Goal: Information Seeking & Learning: Find specific fact

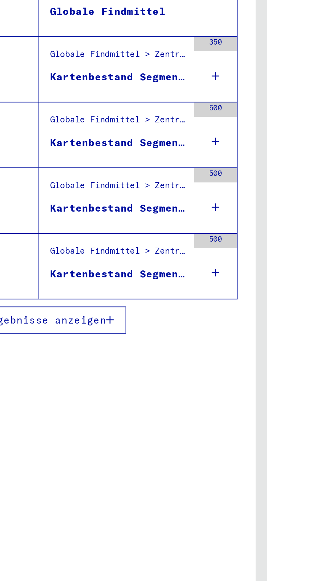
click at [134, 322] on icon at bounding box center [134, 315] width 3 height 22
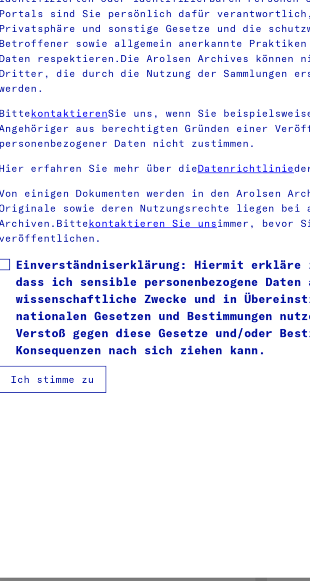
type input "**********"
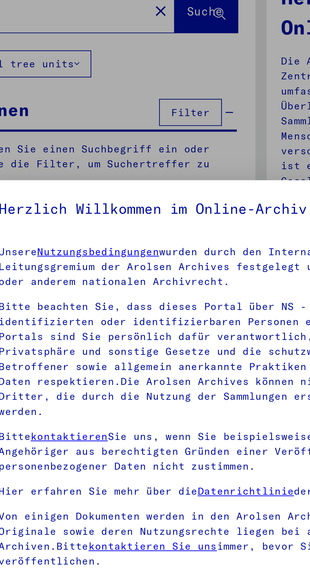
click at [110, 165] on link "Nutzungsbedingungen" at bounding box center [83, 163] width 54 height 6
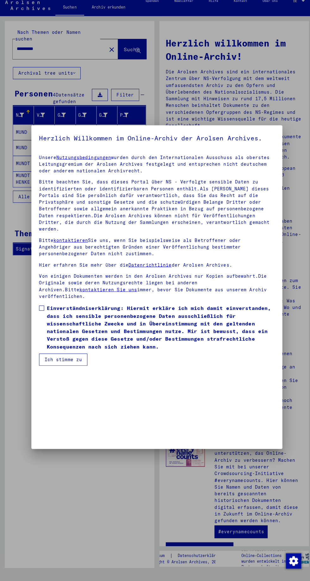
click at [41, 314] on span at bounding box center [41, 311] width 5 height 5
click at [64, 368] on button "Ich stimme zu" at bounding box center [63, 362] width 48 height 12
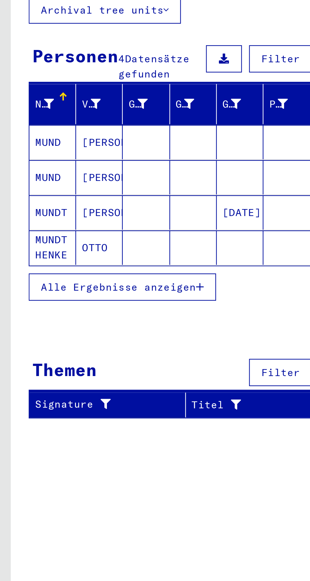
scroll to position [27, 0]
click at [24, 145] on mat-cell "MUND" at bounding box center [23, 152] width 21 height 15
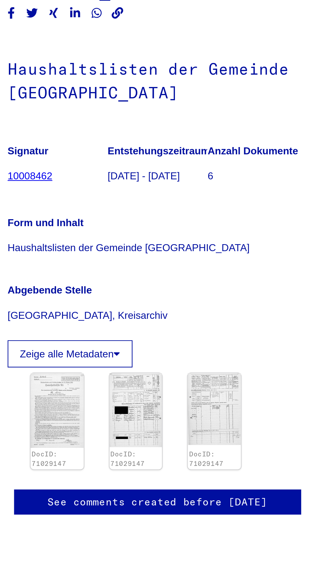
click at [225, 260] on img at bounding box center [221, 255] width 23 height 33
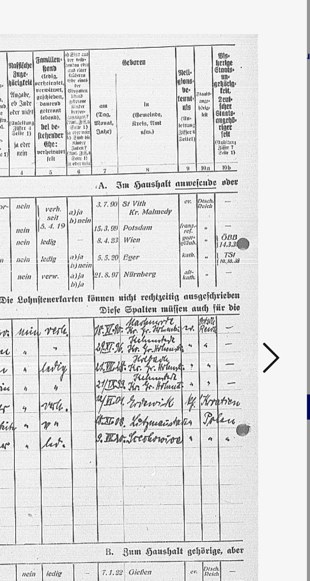
click at [267, 272] on button at bounding box center [263, 275] width 11 height 18
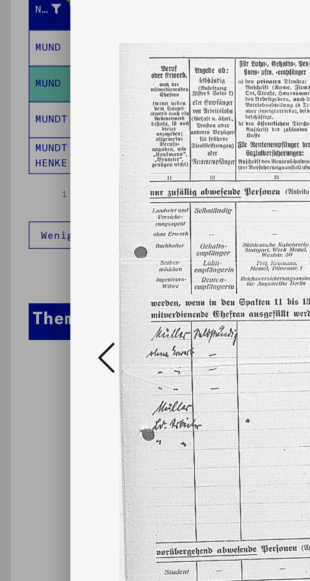
click at [42, 272] on button at bounding box center [46, 275] width 11 height 18
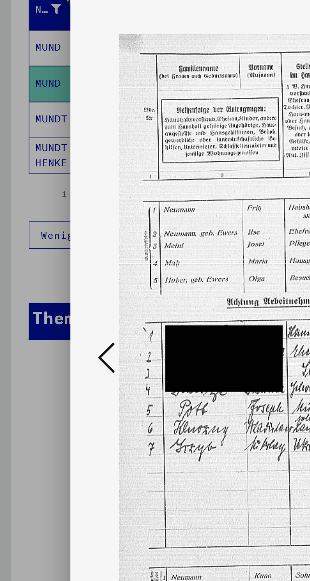
click at [46, 280] on icon at bounding box center [47, 274] width 8 height 15
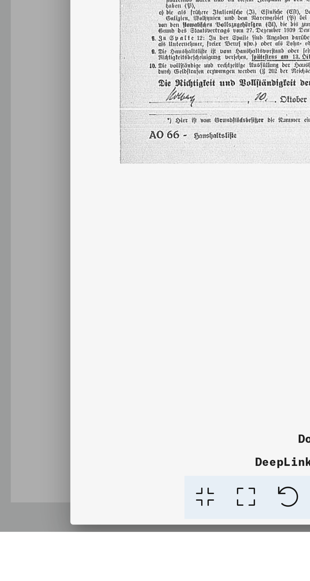
click at [14, 562] on div at bounding box center [155, 290] width 310 height 581
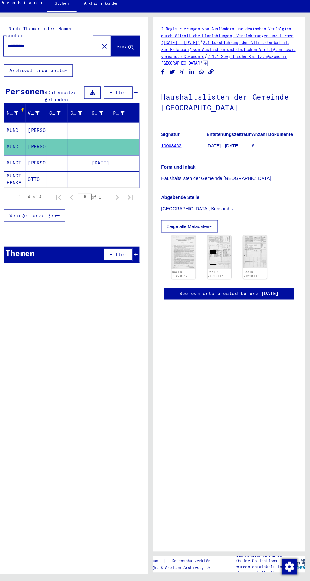
click at [58, 130] on mat-cell at bounding box center [64, 138] width 21 height 16
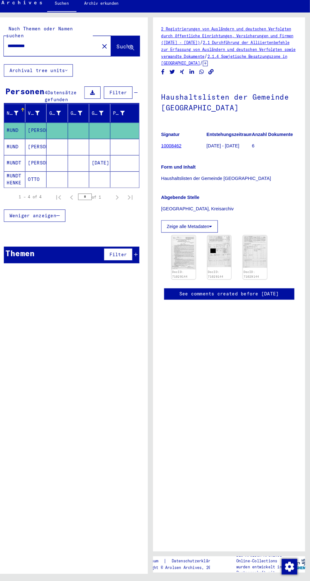
click at [183, 281] on link "DocID: 71029144" at bounding box center [183, 277] width 15 height 8
click at [191, 258] on img at bounding box center [187, 255] width 23 height 33
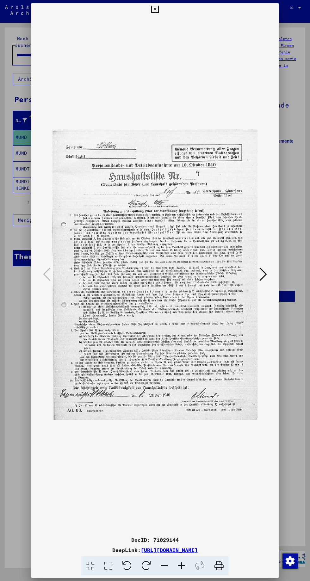
click at [262, 273] on icon at bounding box center [264, 274] width 8 height 15
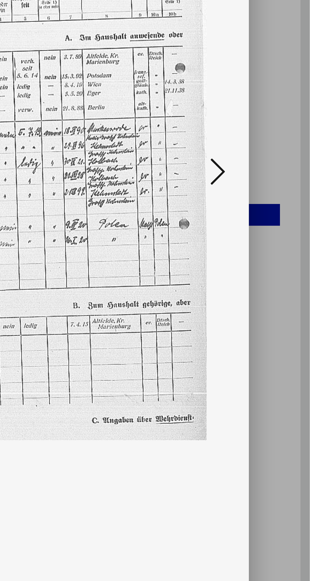
click at [269, 273] on button at bounding box center [263, 275] width 11 height 18
